Goal: Find specific page/section: Find specific page/section

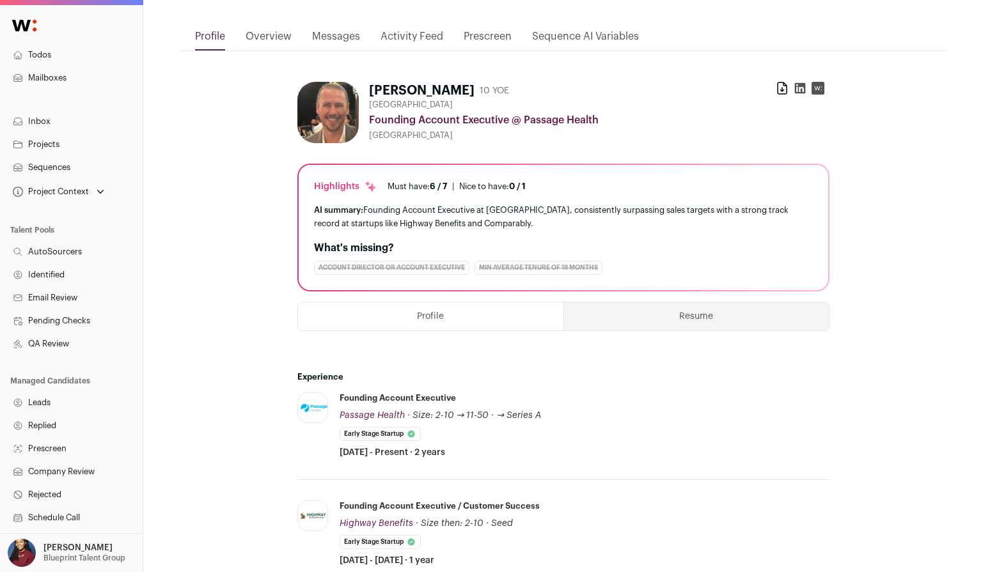
scroll to position [246, 0]
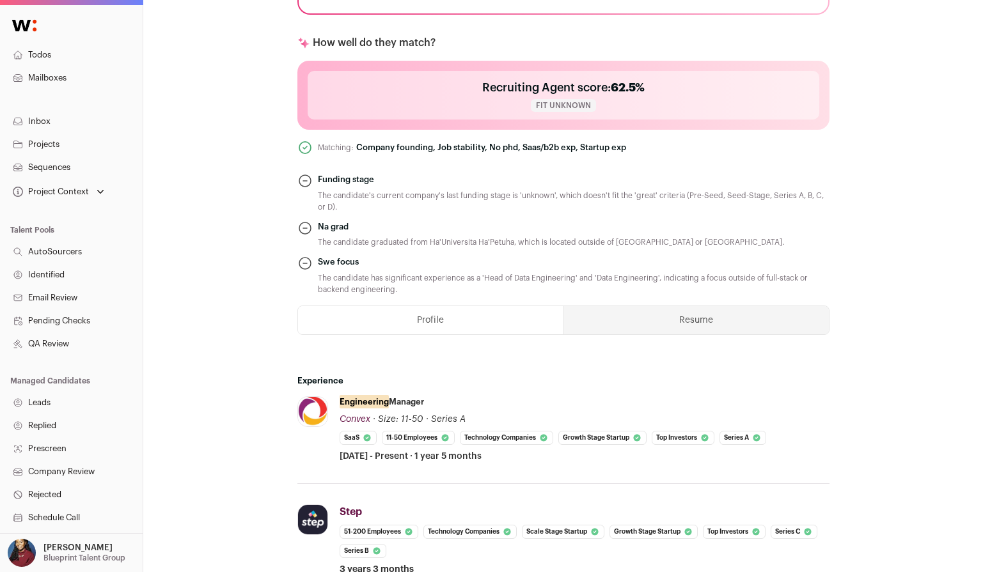
scroll to position [618, 0]
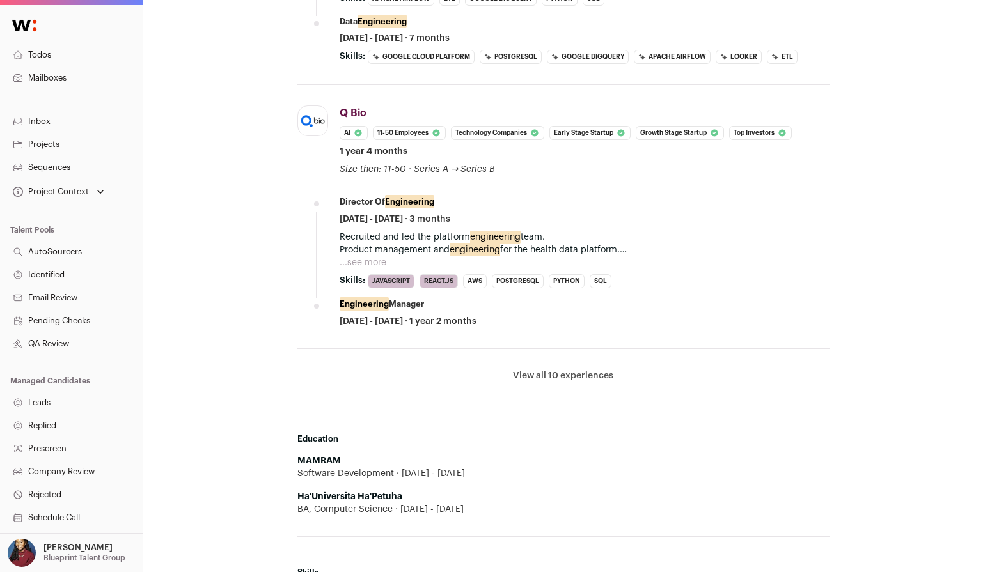
scroll to position [1107, 0]
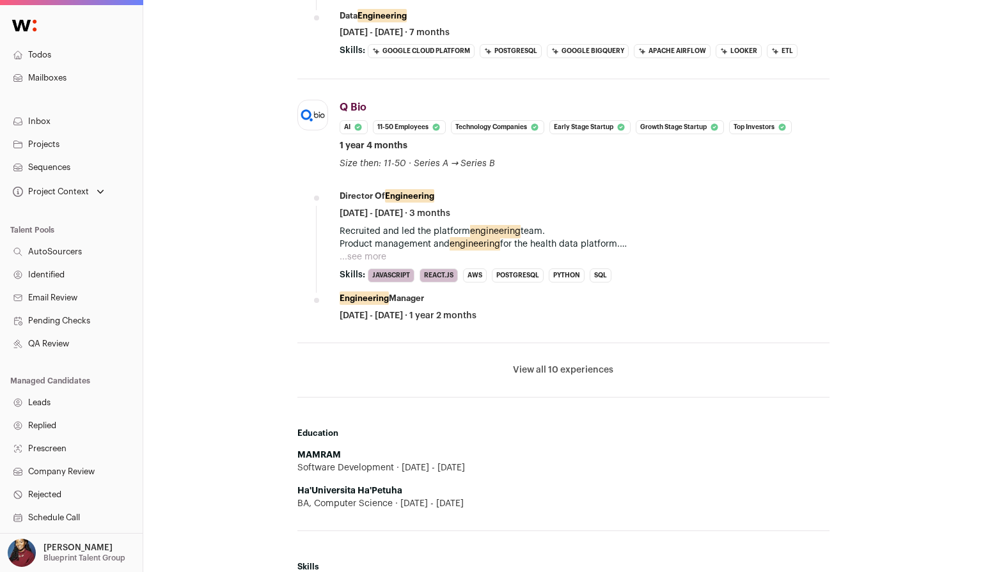
click at [563, 366] on button "View all 10 experiences" at bounding box center [563, 370] width 100 height 13
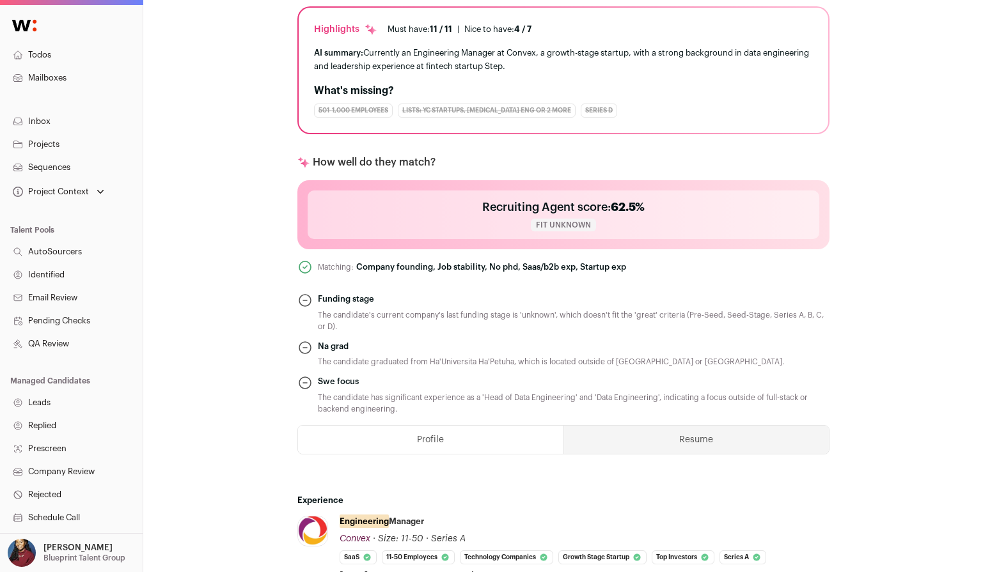
scroll to position [327, 0]
